Goal: Task Accomplishment & Management: Manage account settings

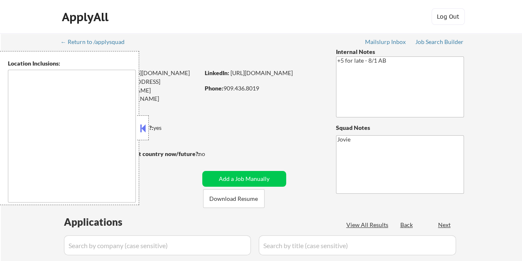
select select ""pending""
type textarea "Loremip Dolor, SI Amet Consectet, AD Elitsed Doei, TE Incididu, UT Labor Etdolo…"
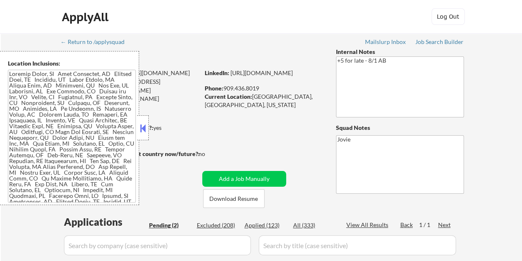
click at [141, 129] on button at bounding box center [142, 128] width 9 height 12
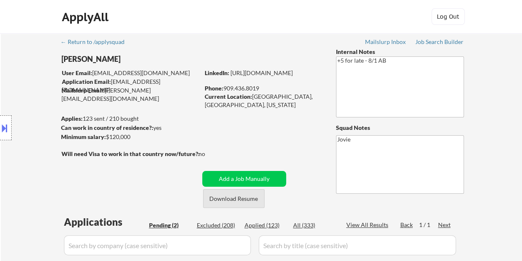
click at [250, 197] on button "Download Resume" at bounding box center [233, 198] width 61 height 19
click at [292, 30] on div "ApplyAll Log In Sign Up Log Out" at bounding box center [261, 17] width 522 height 34
click at [281, 46] on div "← Return to /applysquad Mailslurp Inbox Job Search Builder [PERSON_NAME] Tall U…" at bounding box center [261, 203] width 414 height 340
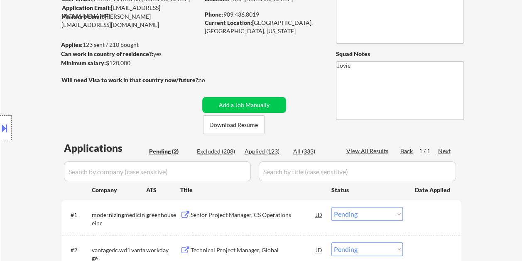
scroll to position [88, 0]
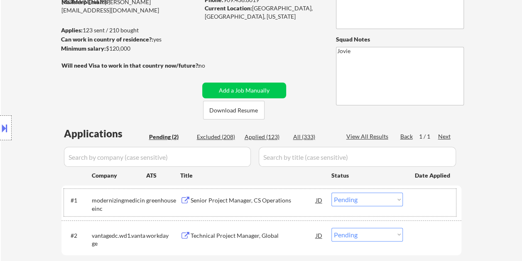
click at [417, 214] on div "#1 modernizingmedicineinc greenhouse Senior Project Manager, CS Operations JD C…" at bounding box center [260, 202] width 392 height 27
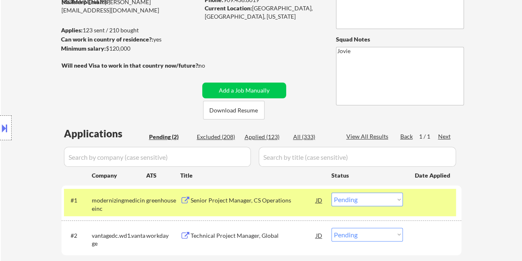
click at [264, 207] on div "Senior Project Manager, CS Operations" at bounding box center [253, 200] width 125 height 15
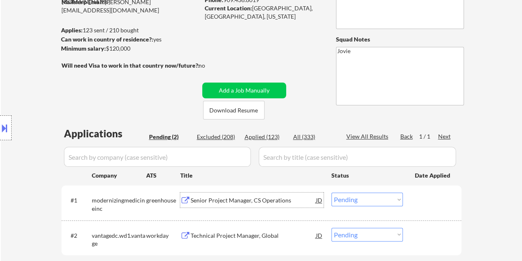
drag, startPoint x: 419, startPoint y: 203, endPoint x: 396, endPoint y: 202, distance: 23.3
click at [419, 203] on div at bounding box center [433, 200] width 37 height 15
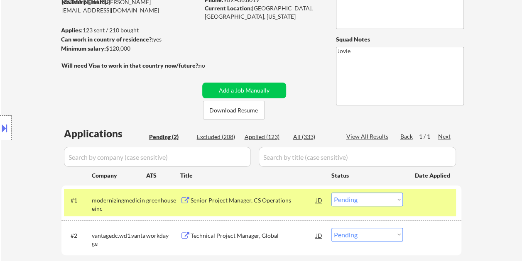
click at [392, 202] on select "Choose an option... Pending Applied Excluded (Questions) Excluded (Expired) Exc…" at bounding box center [366, 200] width 71 height 14
click at [331, 193] on select "Choose an option... Pending Applied Excluded (Questions) Excluded (Expired) Exc…" at bounding box center [366, 200] width 71 height 14
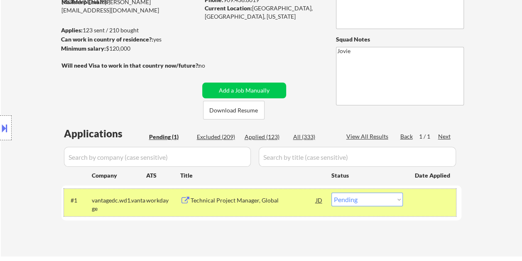
click at [432, 203] on div at bounding box center [433, 200] width 37 height 15
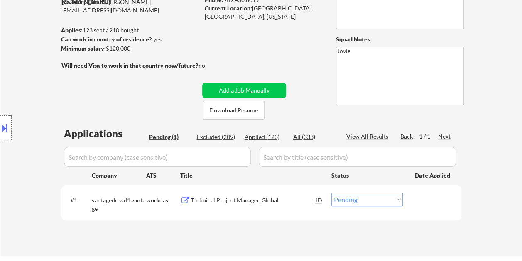
click at [432, 202] on div at bounding box center [433, 200] width 37 height 15
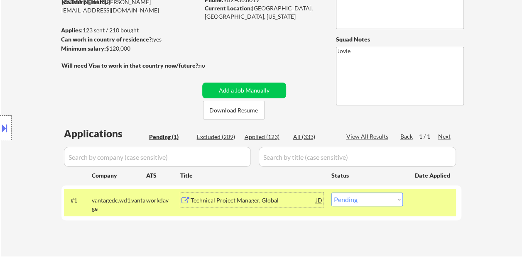
click at [254, 203] on div "Technical Project Manager, Global" at bounding box center [253, 200] width 125 height 8
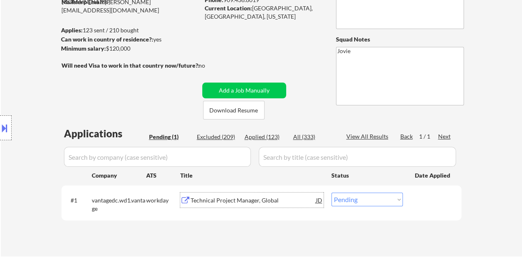
click at [6, 110] on div "Location Inclusions:" at bounding box center [74, 128] width 149 height 154
click at [6, 121] on button at bounding box center [4, 128] width 9 height 14
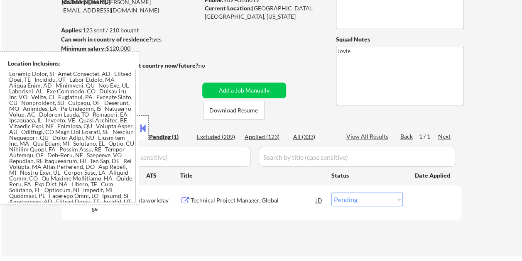
click at [145, 128] on button at bounding box center [142, 128] width 9 height 12
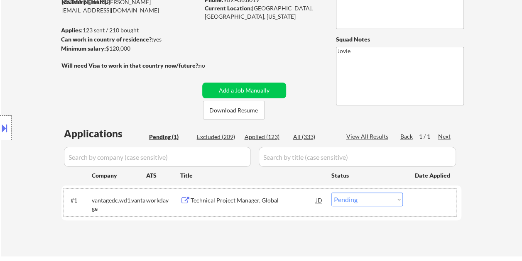
click at [439, 205] on div at bounding box center [433, 200] width 37 height 15
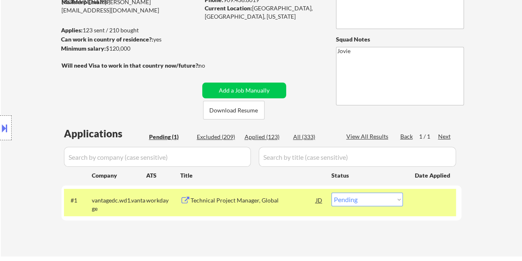
click at [208, 201] on div "Technical Project Manager, Global" at bounding box center [253, 200] width 125 height 8
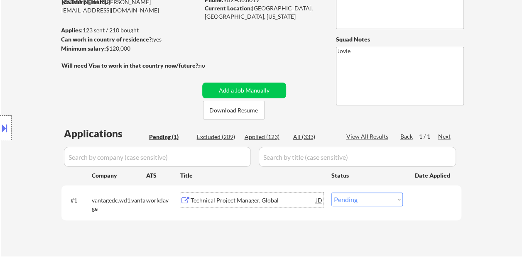
click at [436, 200] on div at bounding box center [433, 200] width 37 height 15
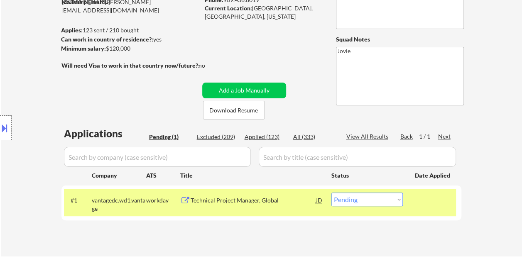
click at [394, 200] on select "Choose an option... Pending Applied Excluded (Questions) Excluded (Expired) Exc…" at bounding box center [366, 200] width 71 height 14
select select ""applied""
click at [331, 193] on select "Choose an option... Pending Applied Excluded (Questions) Excluded (Expired) Exc…" at bounding box center [366, 200] width 71 height 14
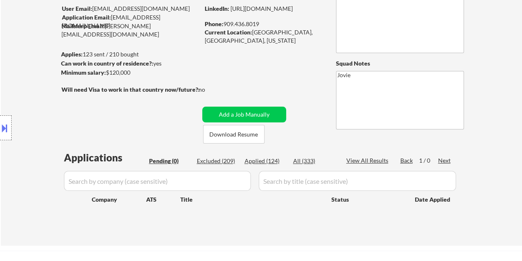
scroll to position [47, 0]
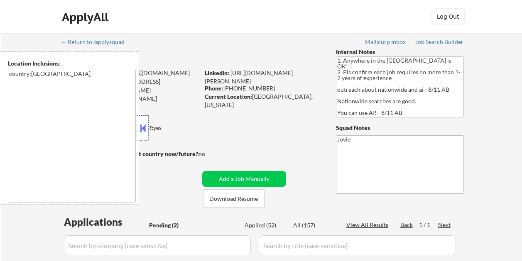
select select ""pending""
click at [143, 118] on div at bounding box center [143, 127] width 12 height 25
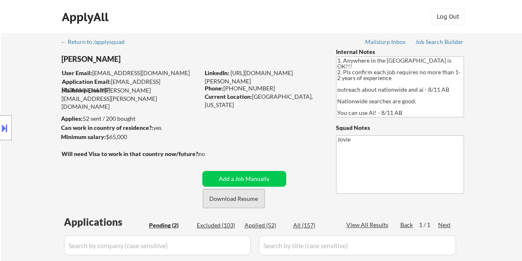
click at [232, 199] on button "Download Resume" at bounding box center [233, 198] width 61 height 19
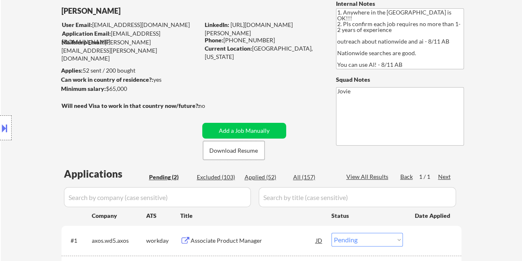
scroll to position [56, 0]
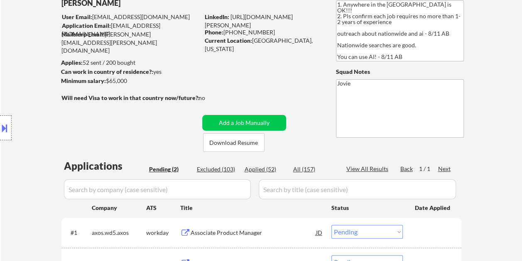
click at [303, 79] on div "← Return to /applysquad Mailslurp Inbox Job Search Builder Michael Flaim User E…" at bounding box center [261, 142] width 414 height 330
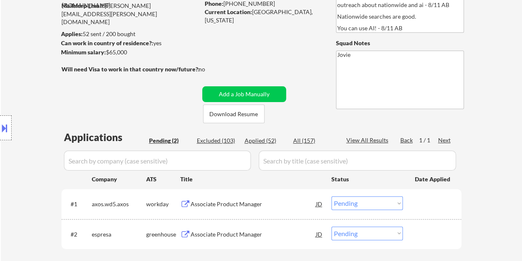
scroll to position [98, 0]
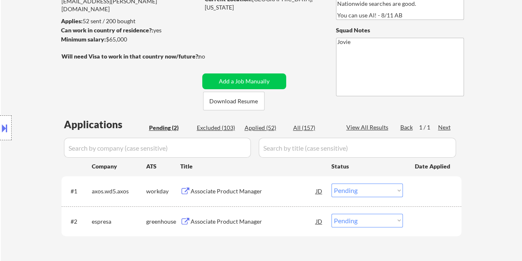
click at [425, 228] on div at bounding box center [433, 221] width 37 height 15
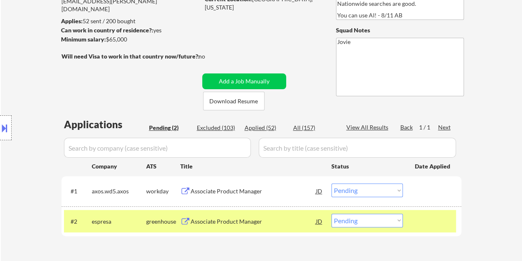
click at [269, 225] on div "Associate Product Manager" at bounding box center [253, 222] width 125 height 8
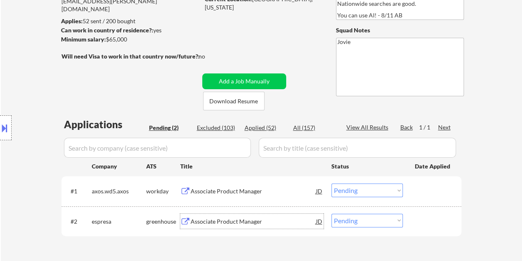
drag, startPoint x: 422, startPoint y: 213, endPoint x: 416, endPoint y: 217, distance: 6.9
click at [422, 214] on div at bounding box center [433, 221] width 37 height 15
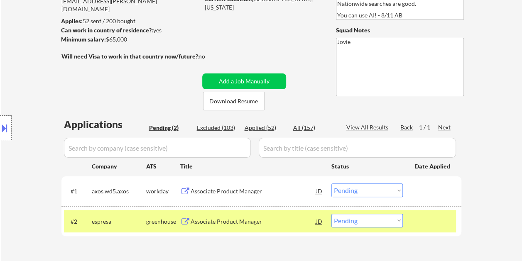
click at [397, 220] on select "Choose an option... Pending Applied Excluded (Questions) Excluded (Expired) Exc…" at bounding box center [366, 221] width 71 height 14
select select ""applied""
click at [331, 214] on select "Choose an option... Pending Applied Excluded (Questions) Excluded (Expired) Exc…" at bounding box center [366, 221] width 71 height 14
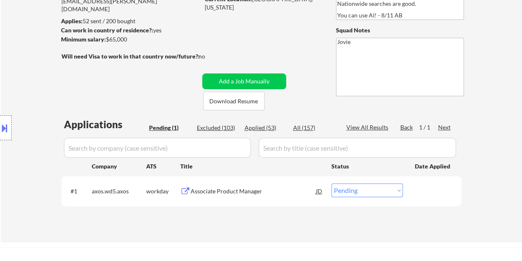
click at [431, 189] on div at bounding box center [433, 191] width 37 height 15
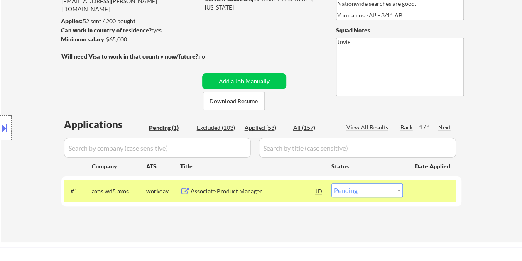
click at [284, 189] on div "Associate Product Manager" at bounding box center [253, 191] width 125 height 8
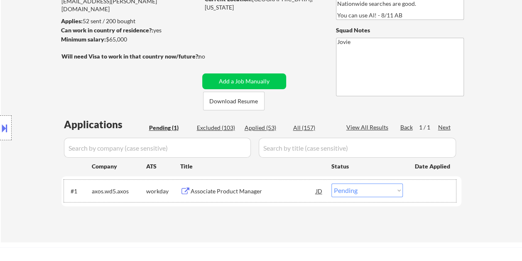
click at [417, 193] on div at bounding box center [433, 191] width 37 height 15
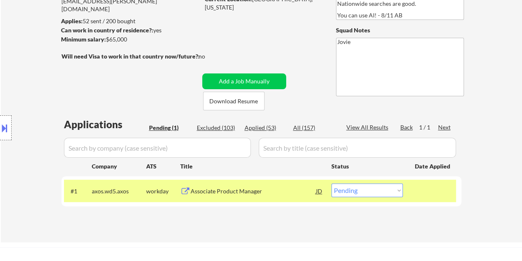
click at [402, 193] on select "Choose an option... Pending Applied Excluded (Questions) Excluded (Expired) Exc…" at bounding box center [366, 191] width 71 height 14
select select ""excluded__bad_match_""
click at [331, 184] on select "Choose an option... Pending Applied Excluded (Questions) Excluded (Expired) Exc…" at bounding box center [366, 191] width 71 height 14
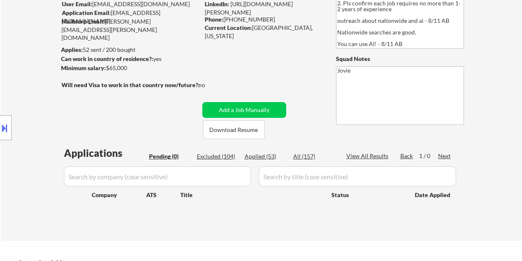
scroll to position [56, 0]
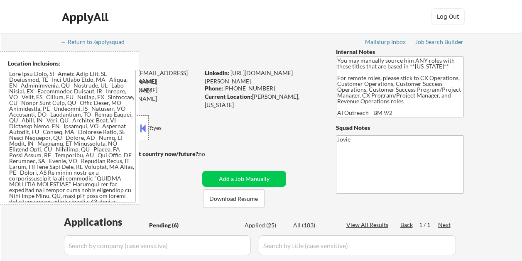
select select ""pending""
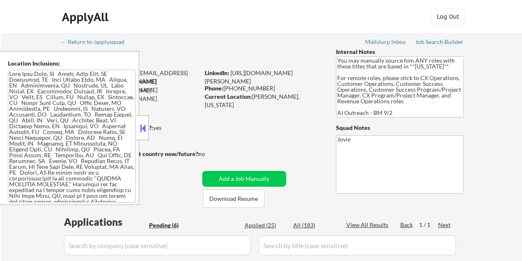
select select ""pending""
click at [143, 129] on button at bounding box center [142, 128] width 9 height 12
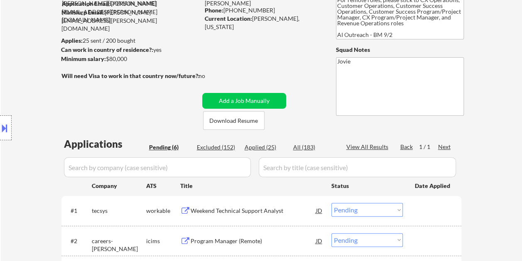
scroll to position [31, 0]
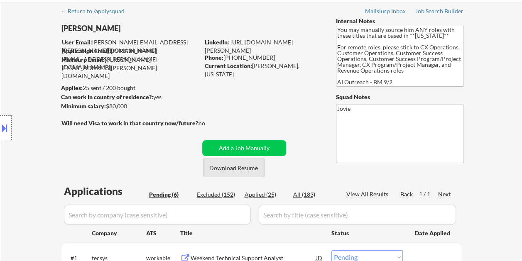
click at [217, 170] on button "Download Resume" at bounding box center [233, 168] width 61 height 19
click at [191, 15] on div "← Return to /applysquad Mailslurp Inbox Job Search Builder Alex Hodgkinson User…" at bounding box center [261, 239] width 414 height 474
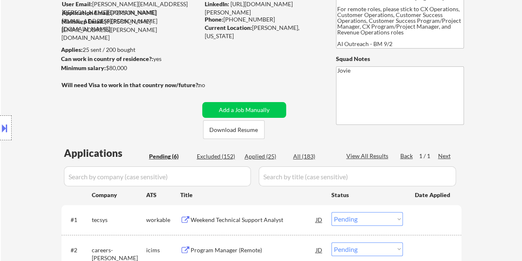
scroll to position [72, 0]
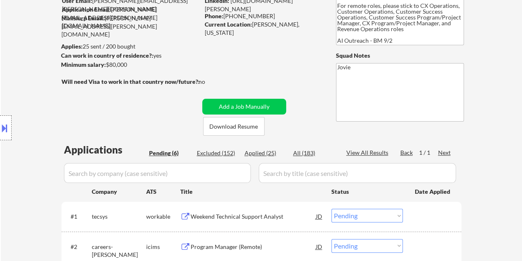
click at [417, 222] on div at bounding box center [433, 216] width 37 height 15
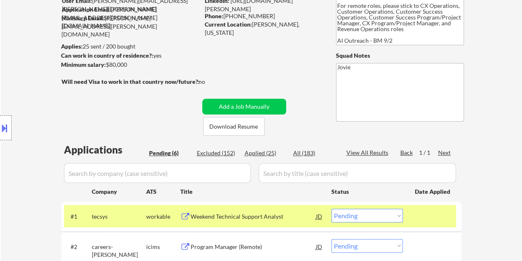
click at [222, 215] on div "Weekend Technical Support Analyst" at bounding box center [253, 217] width 125 height 8
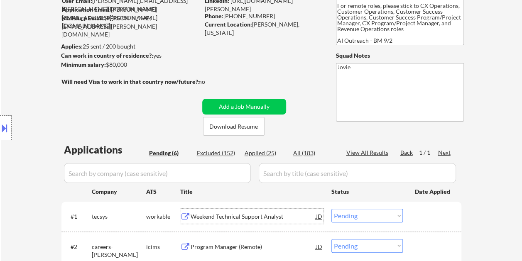
click at [433, 217] on div at bounding box center [433, 216] width 37 height 15
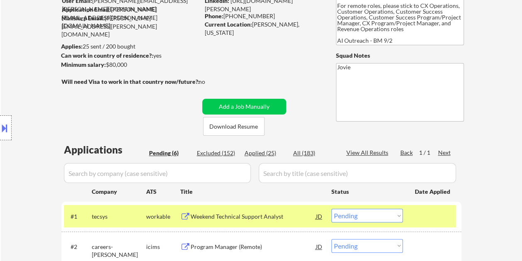
click at [395, 217] on select "Choose an option... Pending Applied Excluded (Questions) Excluded (Expired) Exc…" at bounding box center [366, 216] width 71 height 14
click at [331, 209] on select "Choose an option... Pending Applied Excluded (Questions) Excluded (Expired) Exc…" at bounding box center [366, 216] width 71 height 14
select select ""pending""
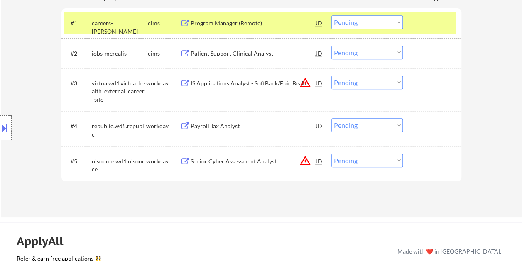
scroll to position [299, 0]
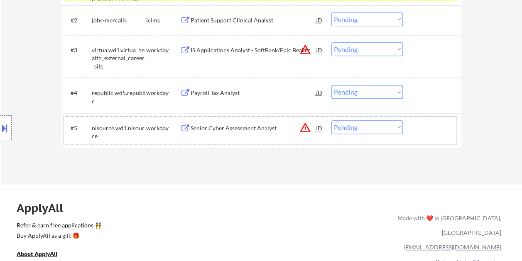
drag, startPoint x: 432, startPoint y: 128, endPoint x: 343, endPoint y: 127, distance: 88.5
click at [432, 128] on div at bounding box center [433, 127] width 37 height 15
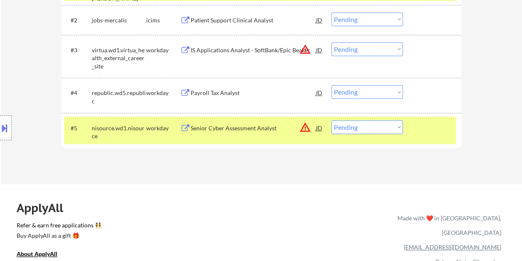
click at [278, 127] on div "Senior Cyber Assessment Analyst" at bounding box center [253, 128] width 125 height 8
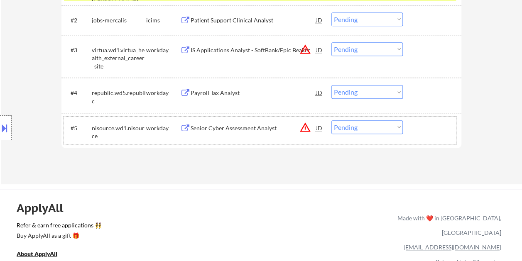
click at [418, 121] on div at bounding box center [433, 127] width 37 height 15
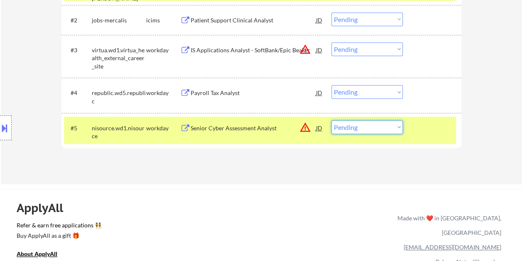
click at [396, 128] on select "Choose an option... Pending Applied Excluded (Questions) Excluded (Expired) Exc…" at bounding box center [366, 127] width 71 height 14
select select ""excluded__expired_""
click at [331, 120] on select "Choose an option... Pending Applied Excluded (Questions) Excluded (Expired) Exc…" at bounding box center [366, 127] width 71 height 14
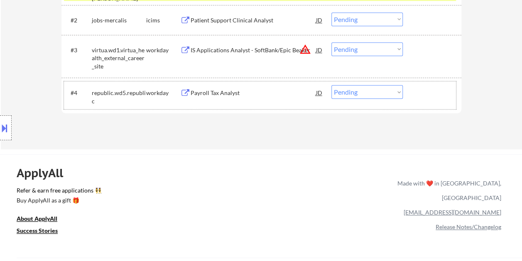
click at [437, 93] on div at bounding box center [433, 92] width 37 height 15
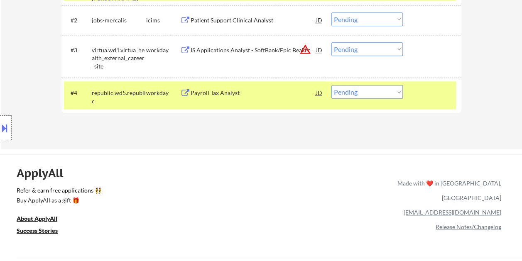
click at [217, 89] on div "Payroll Tax Analyst" at bounding box center [253, 93] width 125 height 8
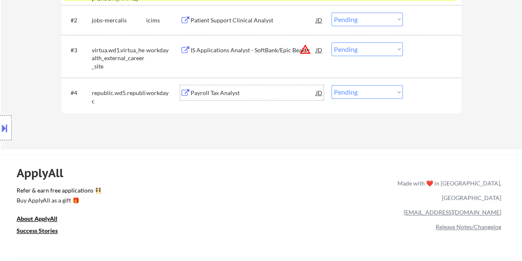
click at [429, 93] on div at bounding box center [433, 92] width 37 height 15
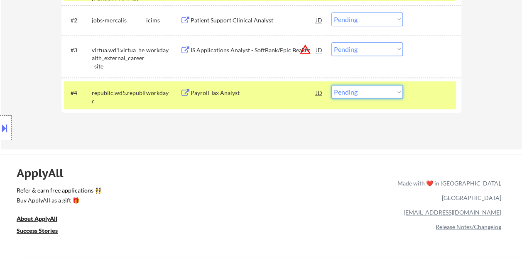
click at [386, 93] on select "Choose an option... Pending Applied Excluded (Questions) Excluded (Expired) Exc…" at bounding box center [366, 92] width 71 height 14
select select ""excluded__bad_match_""
click at [331, 85] on select "Choose an option... Pending Applied Excluded (Questions) Excluded (Expired) Exc…" at bounding box center [366, 92] width 71 height 14
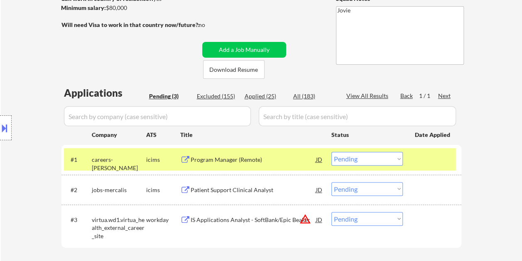
scroll to position [136, 0]
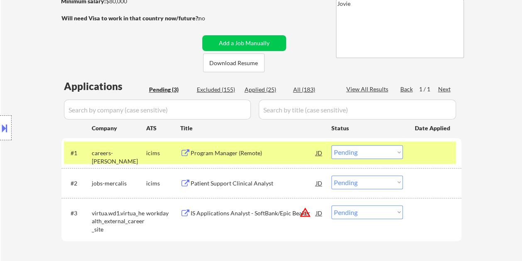
drag, startPoint x: 434, startPoint y: 207, endPoint x: 293, endPoint y: 208, distance: 141.2
click at [435, 207] on div at bounding box center [433, 213] width 37 height 15
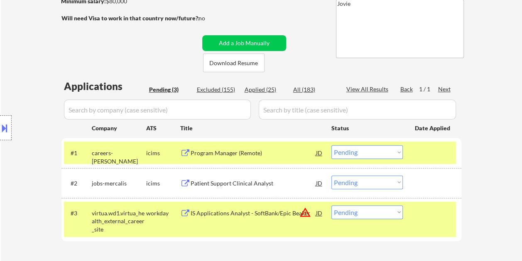
click at [243, 211] on div "IS Applications Analyst - SoftBank/Epic Beaker" at bounding box center [253, 213] width 125 height 8
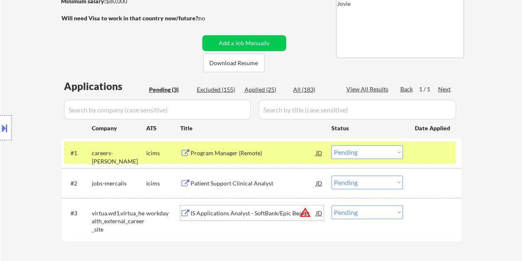
drag, startPoint x: 419, startPoint y: 150, endPoint x: 399, endPoint y: 153, distance: 20.2
click at [419, 150] on div at bounding box center [433, 152] width 37 height 15
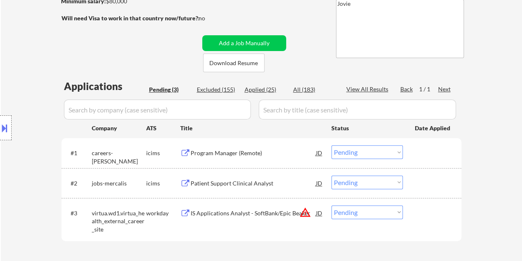
click at [430, 152] on div at bounding box center [433, 152] width 37 height 15
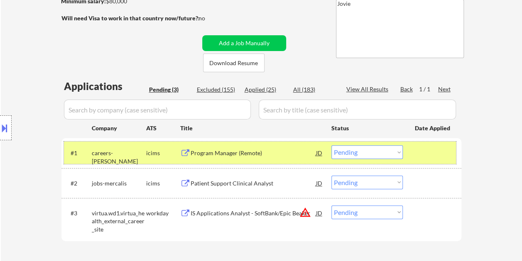
click at [422, 157] on div at bounding box center [433, 152] width 37 height 15
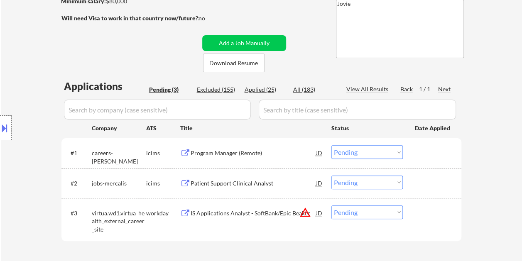
click at [413, 223] on div "#3 virtua.wd1.virtua_health_external_career_site workday IS Applications Analys…" at bounding box center [260, 220] width 392 height 36
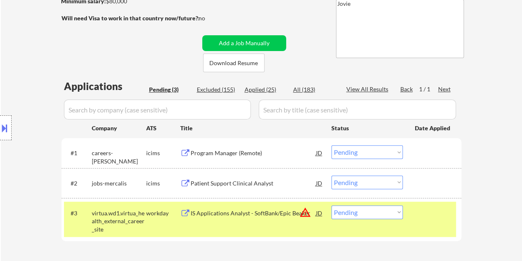
click at [397, 216] on select "Choose an option... Pending Applied Excluded (Questions) Excluded (Expired) Exc…" at bounding box center [366, 213] width 71 height 14
select select ""excluded__bad_match_""
click at [331, 206] on select "Choose an option... Pending Applied Excluded (Questions) Excluded (Expired) Exc…" at bounding box center [366, 213] width 71 height 14
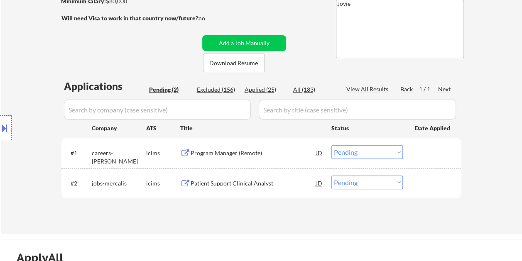
click at [424, 177] on div at bounding box center [433, 183] width 37 height 15
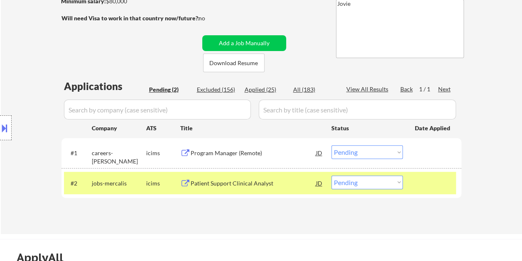
click at [205, 181] on div "Patient Support Clinical Analyst" at bounding box center [253, 183] width 125 height 8
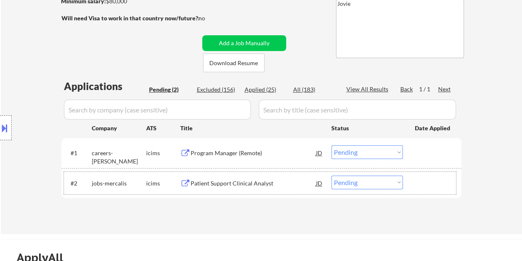
click at [425, 181] on div at bounding box center [433, 183] width 37 height 15
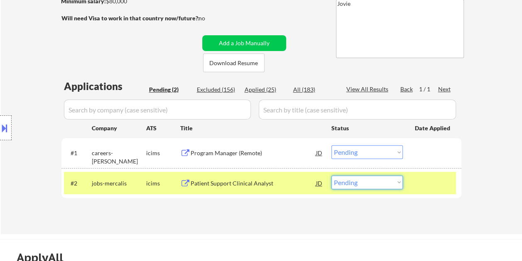
click at [392, 184] on select "Choose an option... Pending Applied Excluded (Questions) Excluded (Expired) Exc…" at bounding box center [366, 183] width 71 height 14
select select ""excluded__bad_match_""
click at [331, 176] on select "Choose an option... Pending Applied Excluded (Questions) Excluded (Expired) Exc…" at bounding box center [366, 183] width 71 height 14
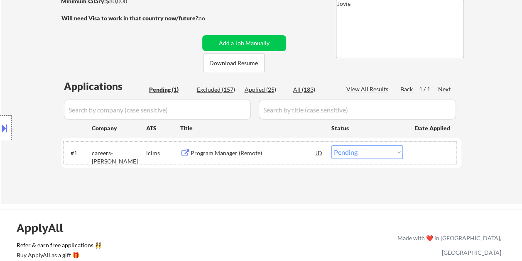
click at [427, 150] on div at bounding box center [433, 152] width 37 height 15
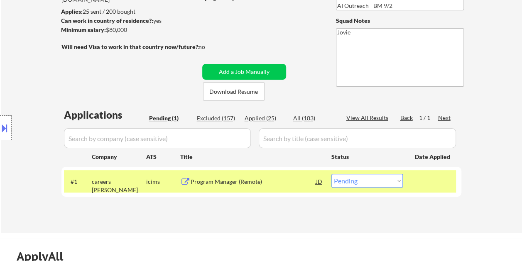
scroll to position [94, 0]
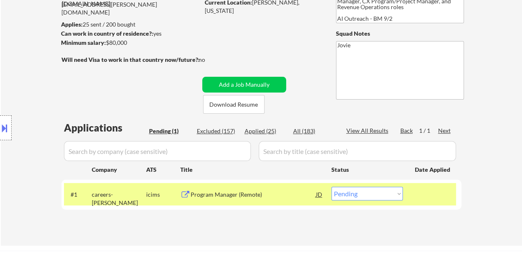
click at [231, 198] on div "Program Manager (Remote)" at bounding box center [253, 195] width 125 height 8
